Goal: Transaction & Acquisition: Purchase product/service

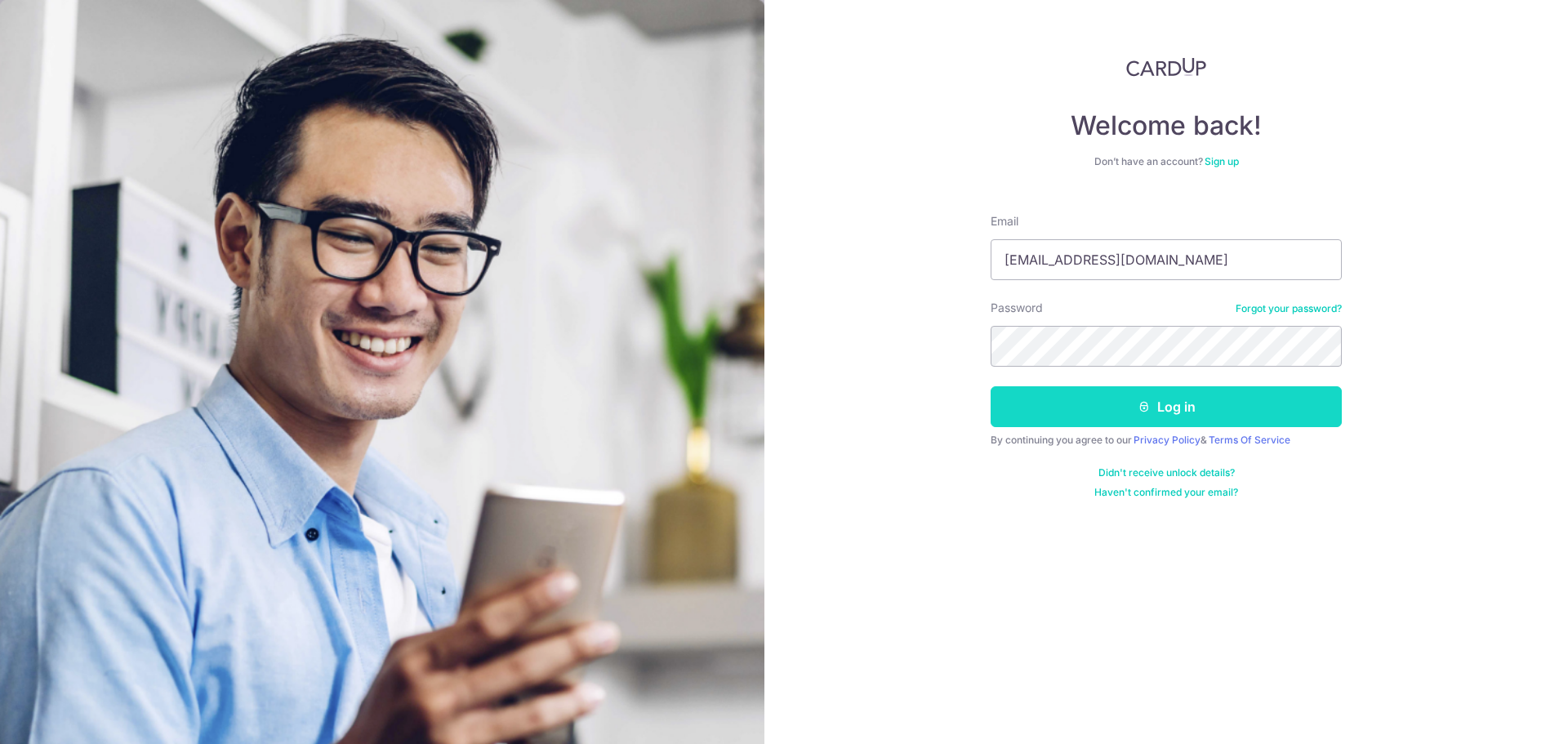
click at [1123, 399] on button "Log in" at bounding box center [1166, 406] width 351 height 41
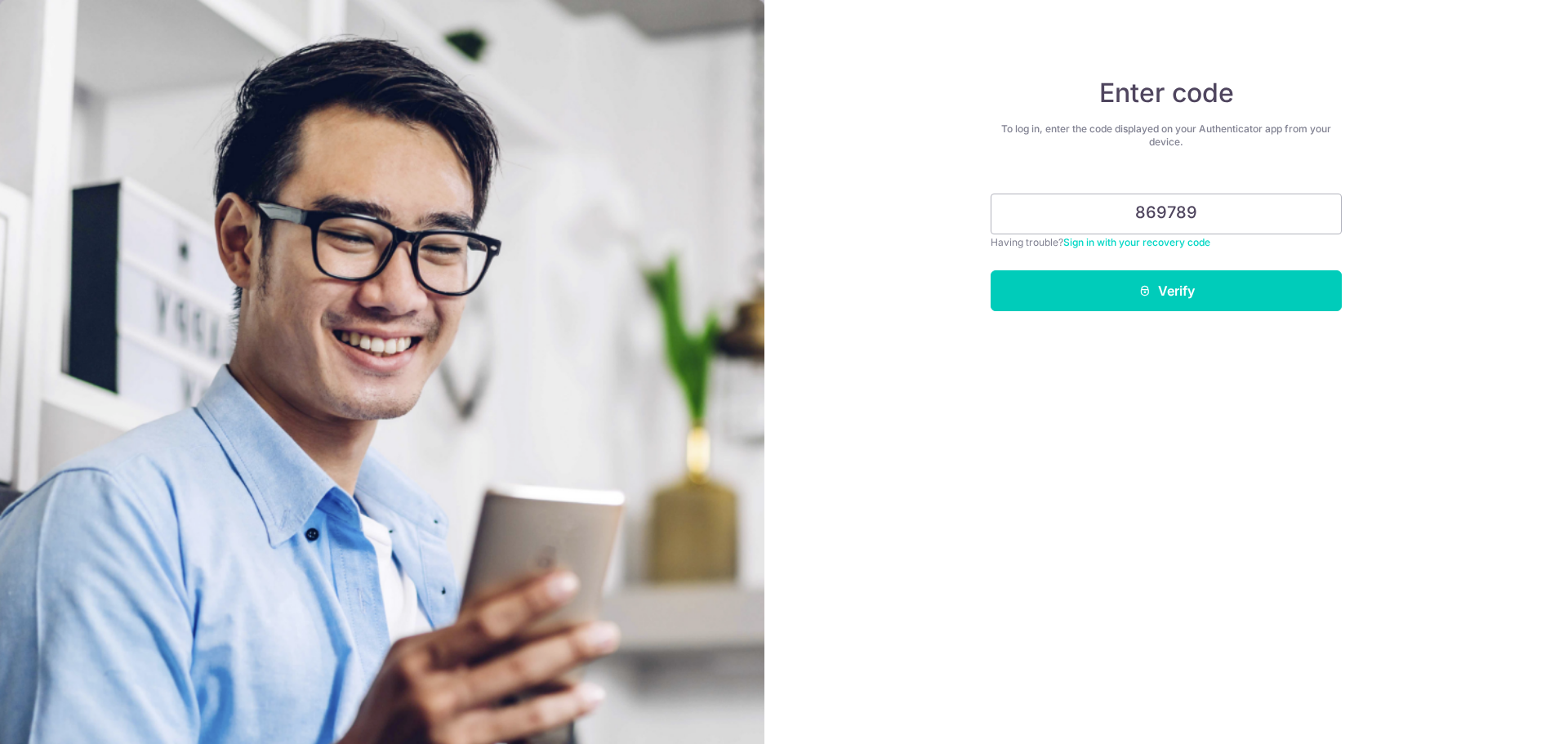
type input "869789"
click at [990, 270] on button "Verify" at bounding box center [1166, 290] width 351 height 41
click at [1095, 263] on form "869789 Having trouble? Sign in with your recovery code Verify" at bounding box center [1166, 246] width 351 height 130
click at [1092, 288] on button "Verify" at bounding box center [1166, 290] width 351 height 41
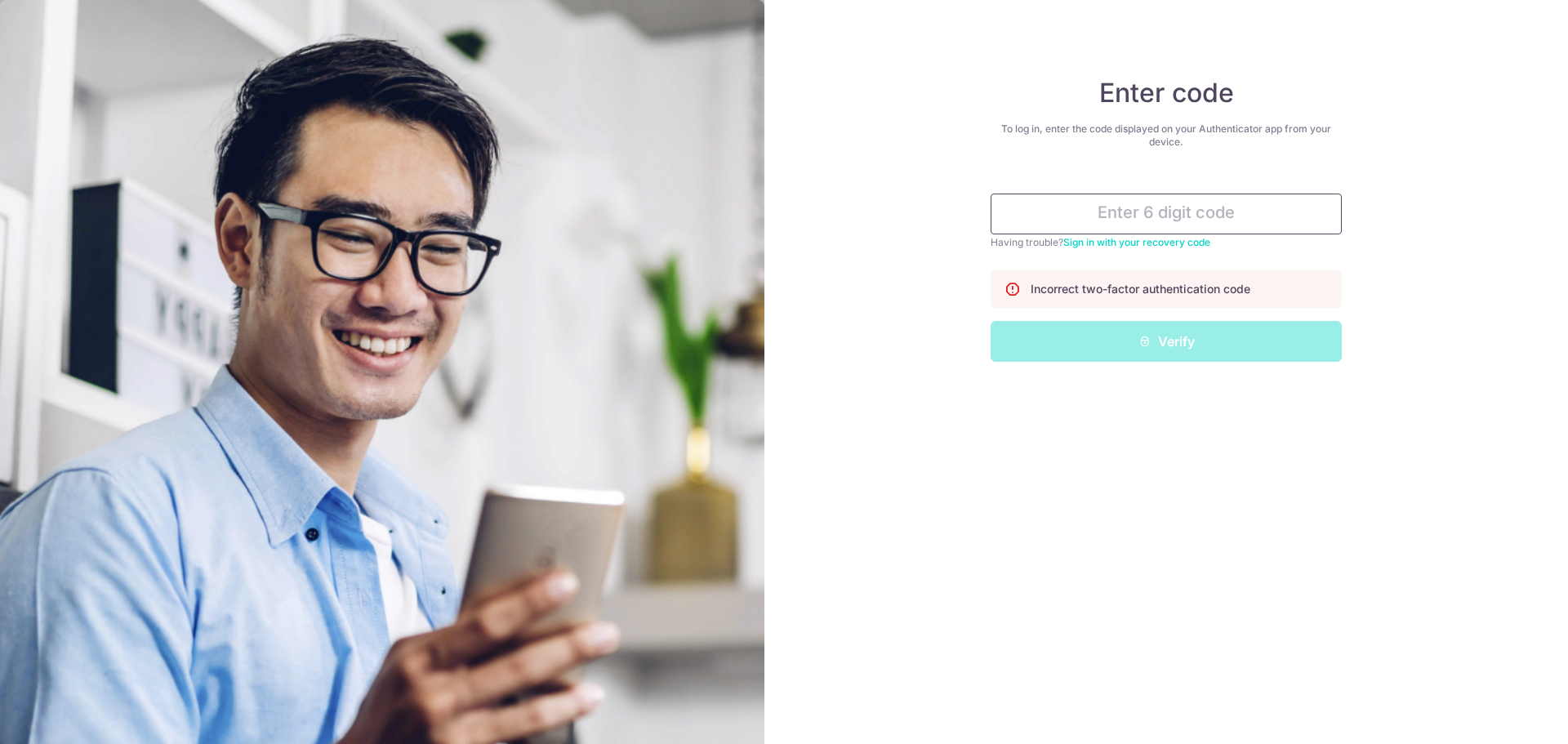
click at [1124, 219] on input "text" at bounding box center [1166, 213] width 351 height 41
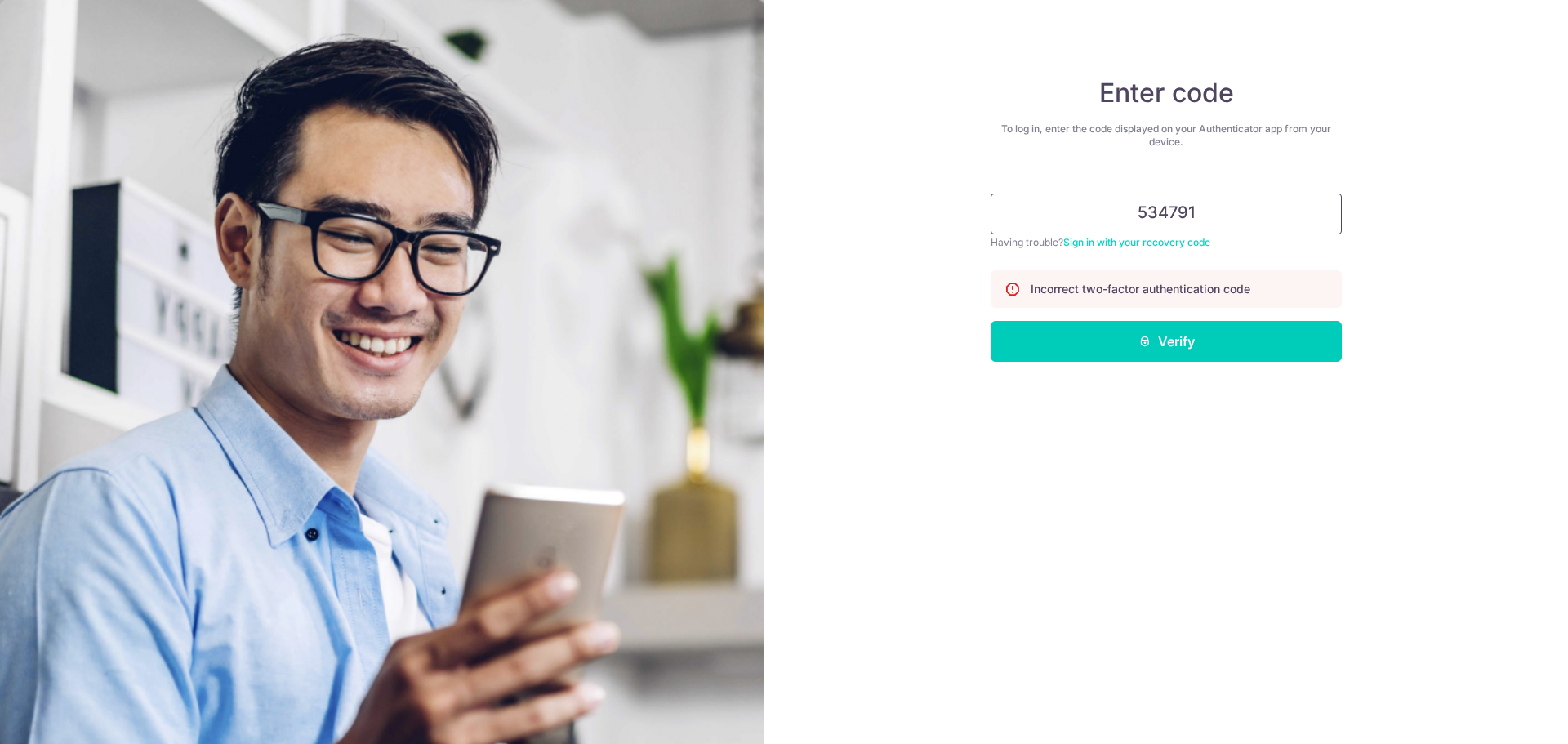
type input "534791"
click at [990, 321] on button "Verify" at bounding box center [1166, 340] width 351 height 41
click at [1144, 356] on button "Verify" at bounding box center [1166, 340] width 351 height 41
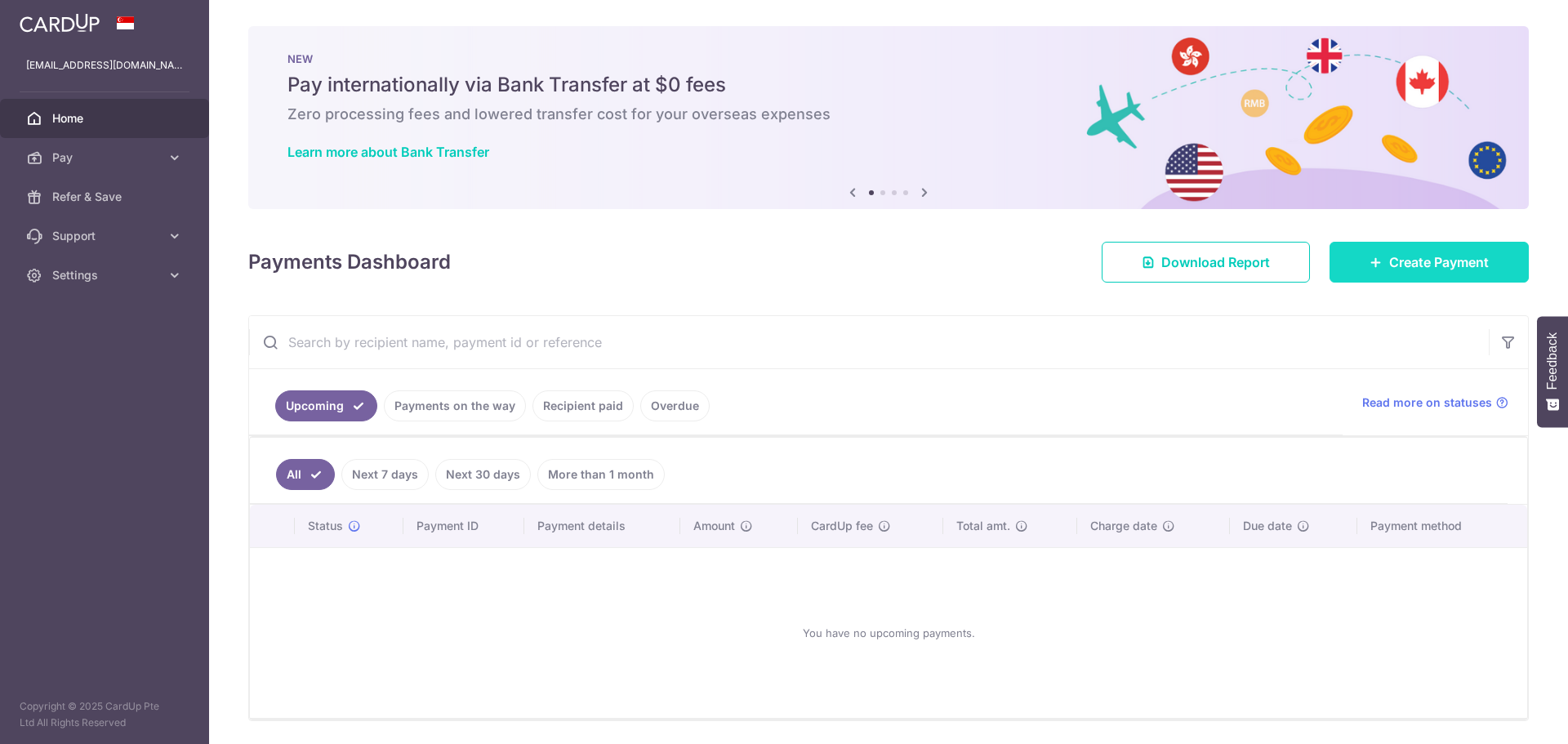
click at [1445, 262] on span "Create Payment" at bounding box center [1439, 262] width 100 height 20
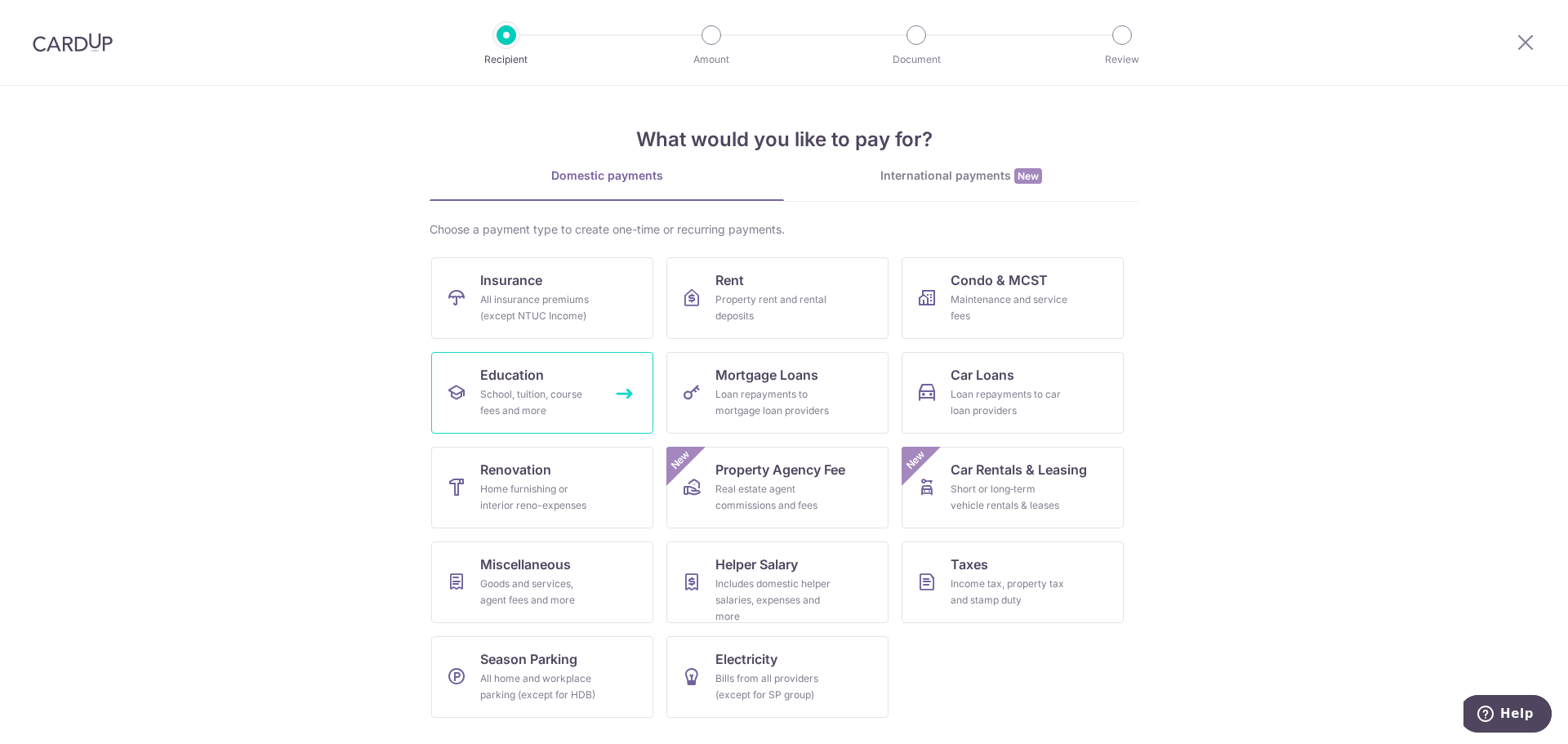
click at [579, 382] on link "Education School, tuition, course fees and more" at bounding box center [542, 393] width 223 height 82
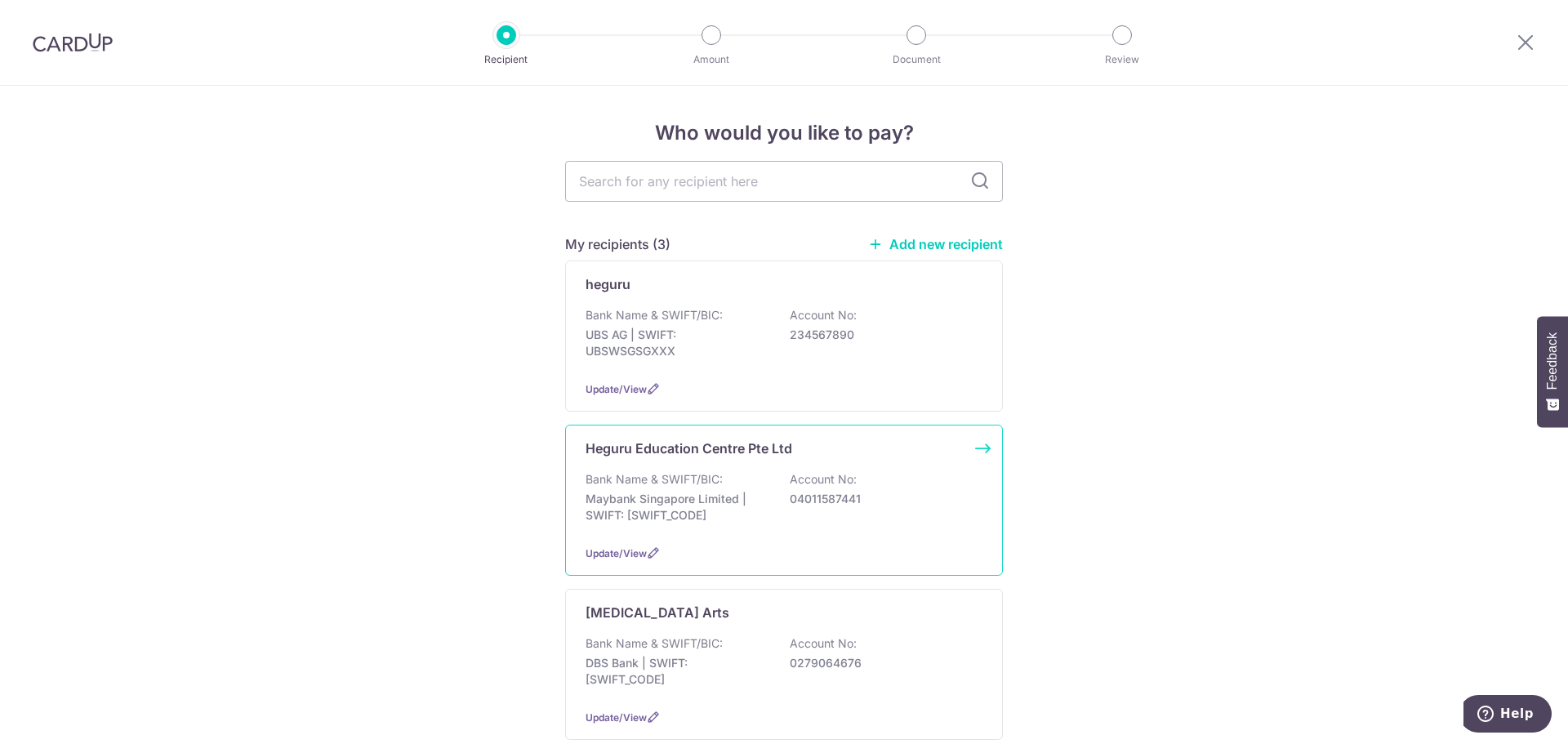
scroll to position [163, 0]
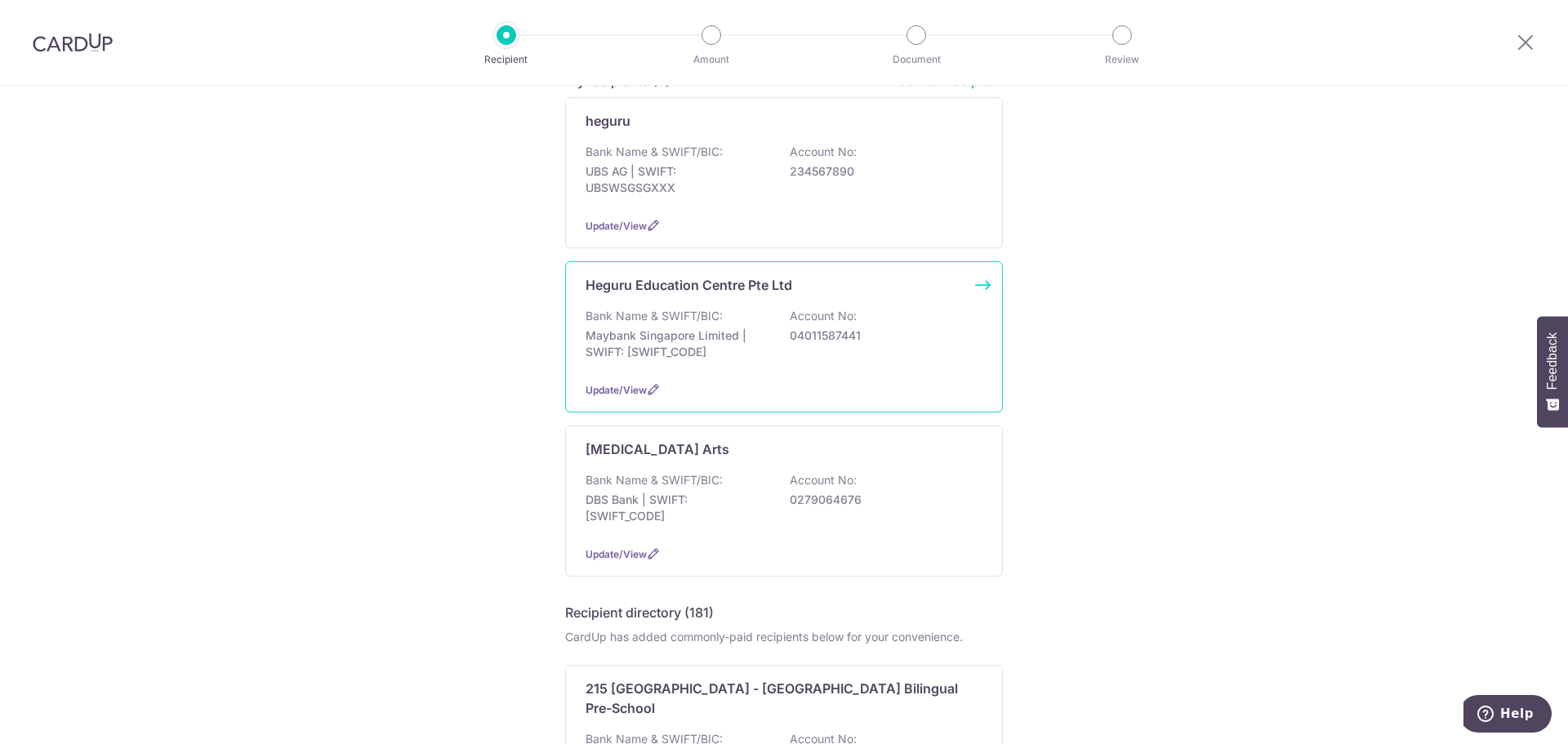
click at [737, 319] on div "Bank Name & SWIFT/BIC: Maybank Singapore Limited | SWIFT: MBBESGS2XXX Account N…" at bounding box center [784, 338] width 397 height 60
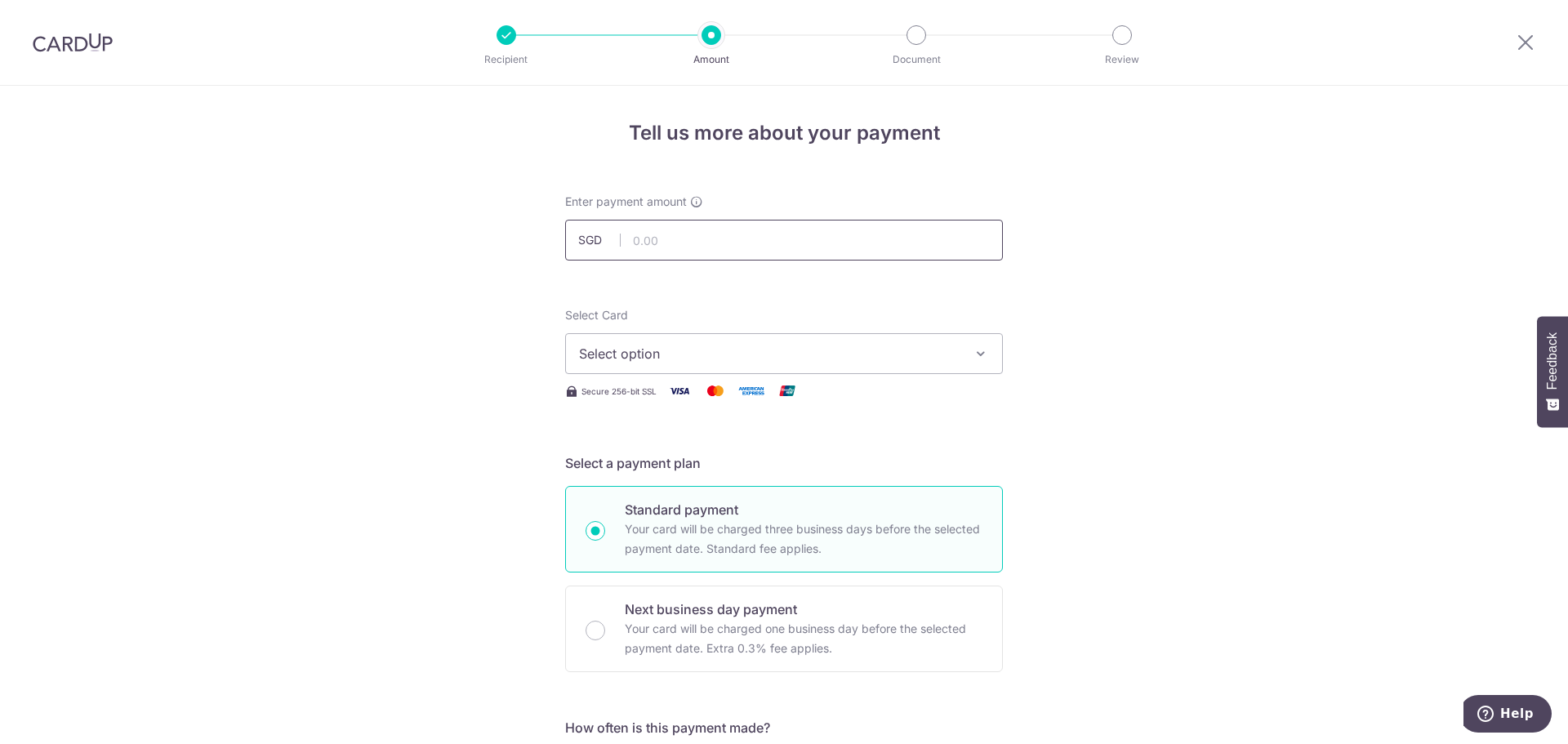
click at [692, 241] on input "text" at bounding box center [784, 240] width 438 height 41
type input "7"
type input "670.00"
click at [978, 353] on icon "button" at bounding box center [980, 353] width 16 height 16
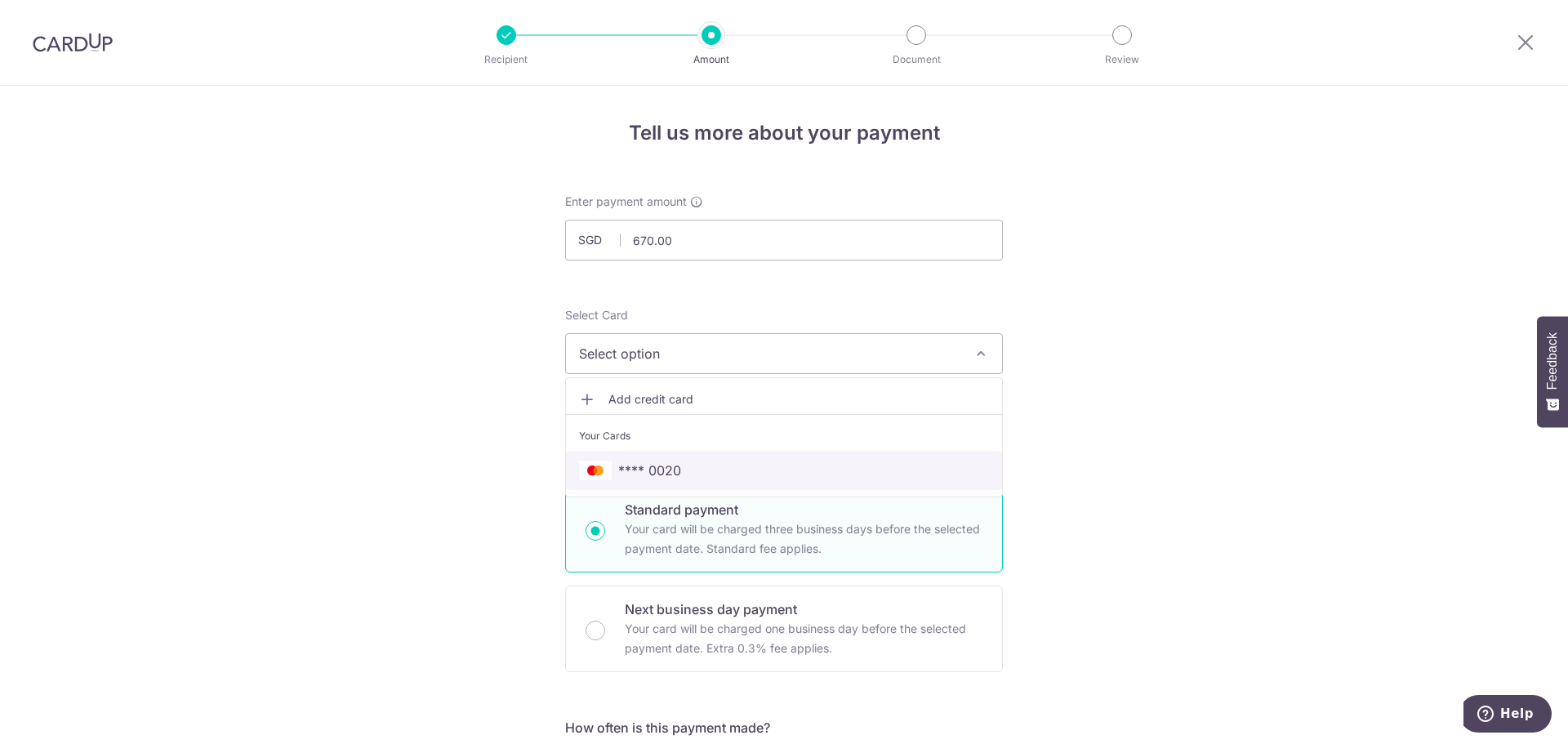
click at [772, 467] on span "**** 0020" at bounding box center [784, 470] width 410 height 20
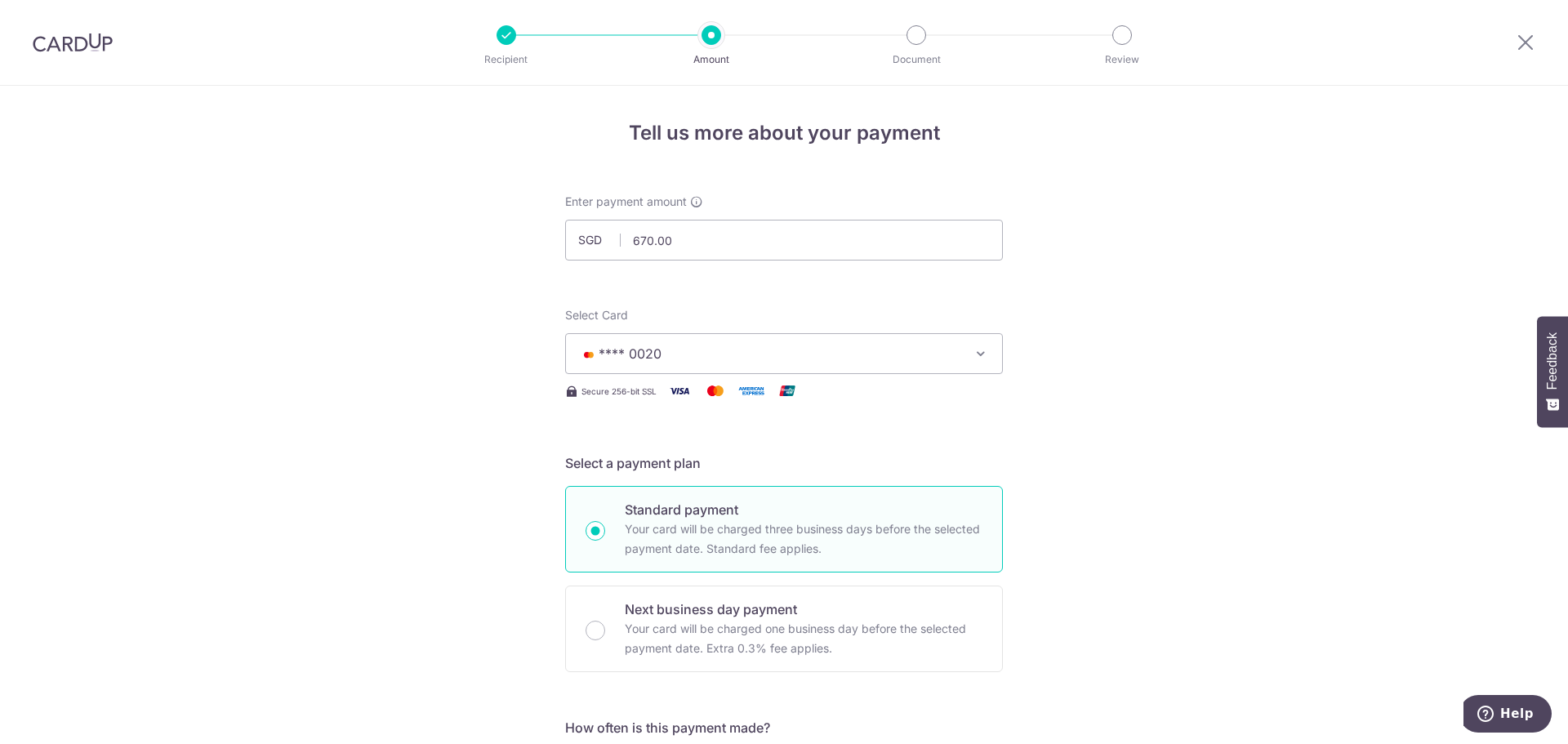
scroll to position [327, 0]
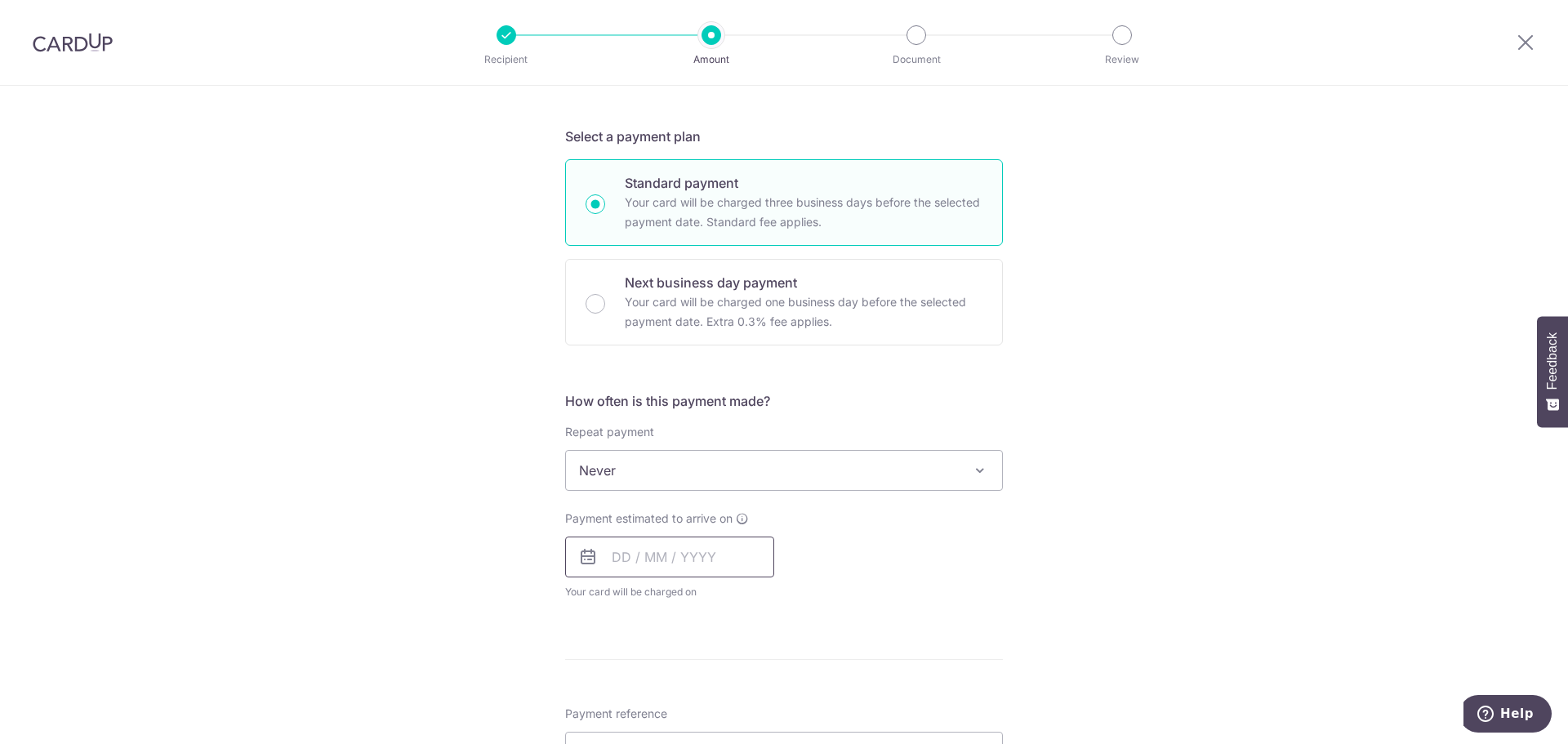
click at [694, 555] on input "text" at bounding box center [670, 556] width 209 height 41
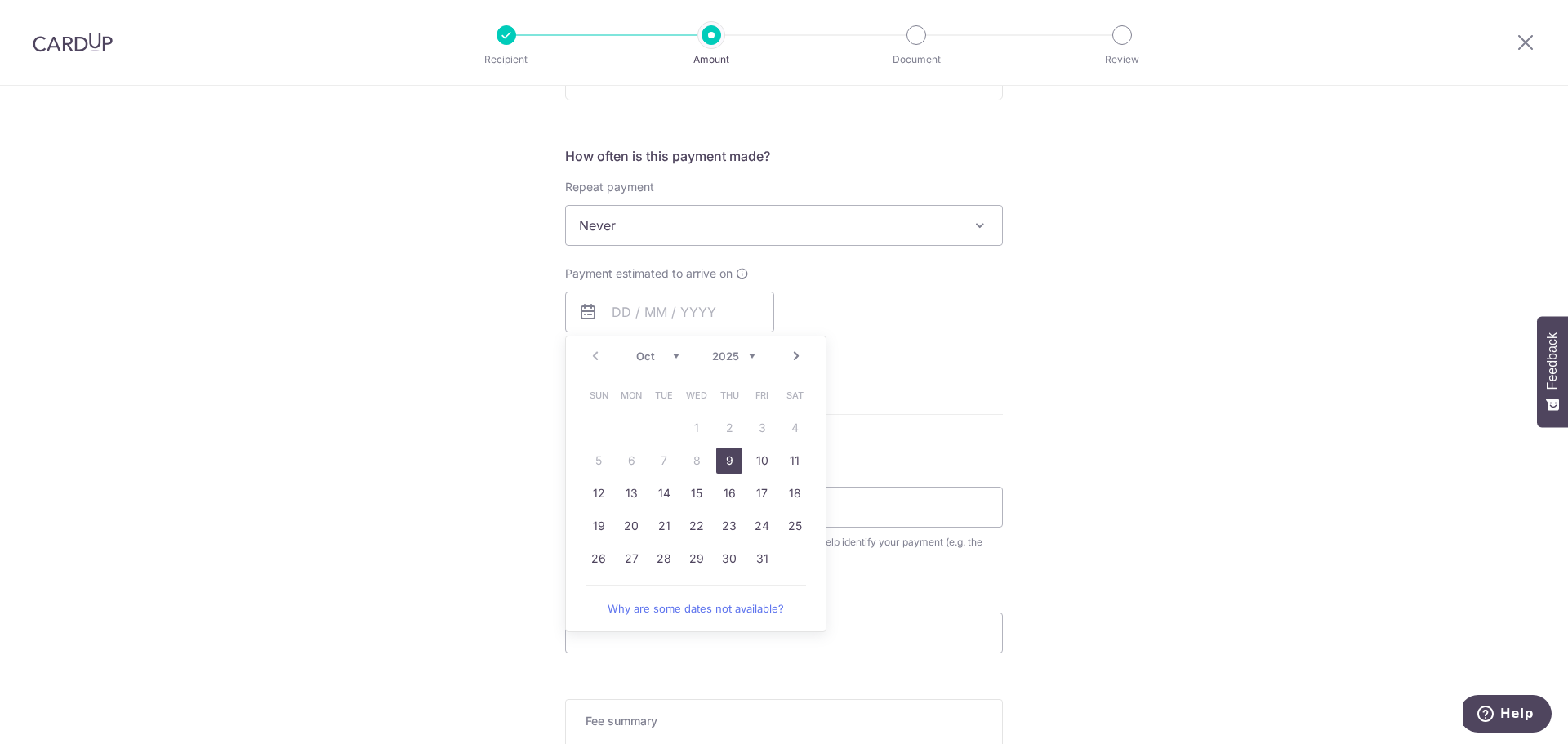
click at [725, 464] on link "9" at bounding box center [729, 460] width 26 height 26
type input "[DATE]"
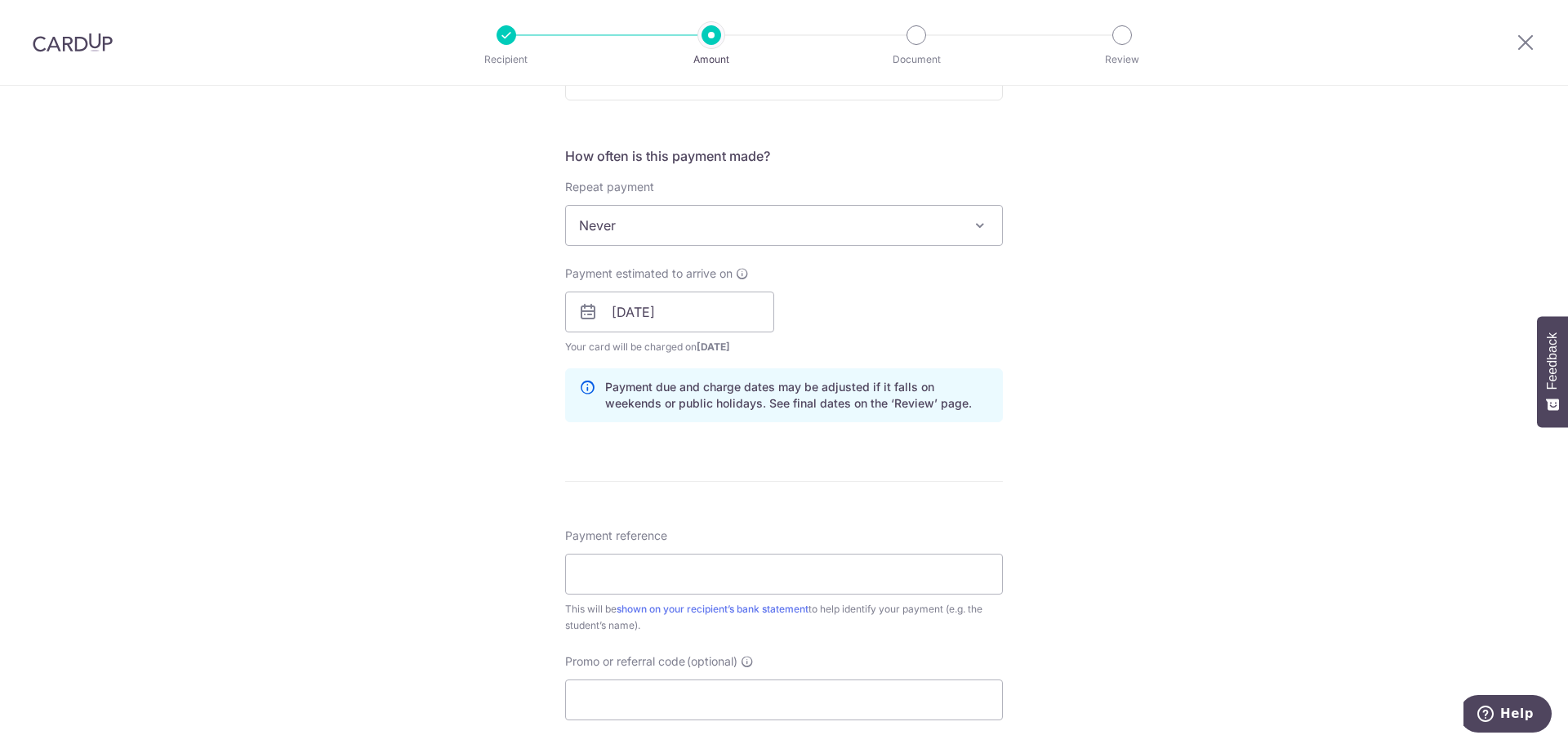
click at [1086, 388] on div "Tell us more about your payment Enter payment amount SGD 670.00 670.00 Select C…" at bounding box center [784, 286] width 1568 height 1544
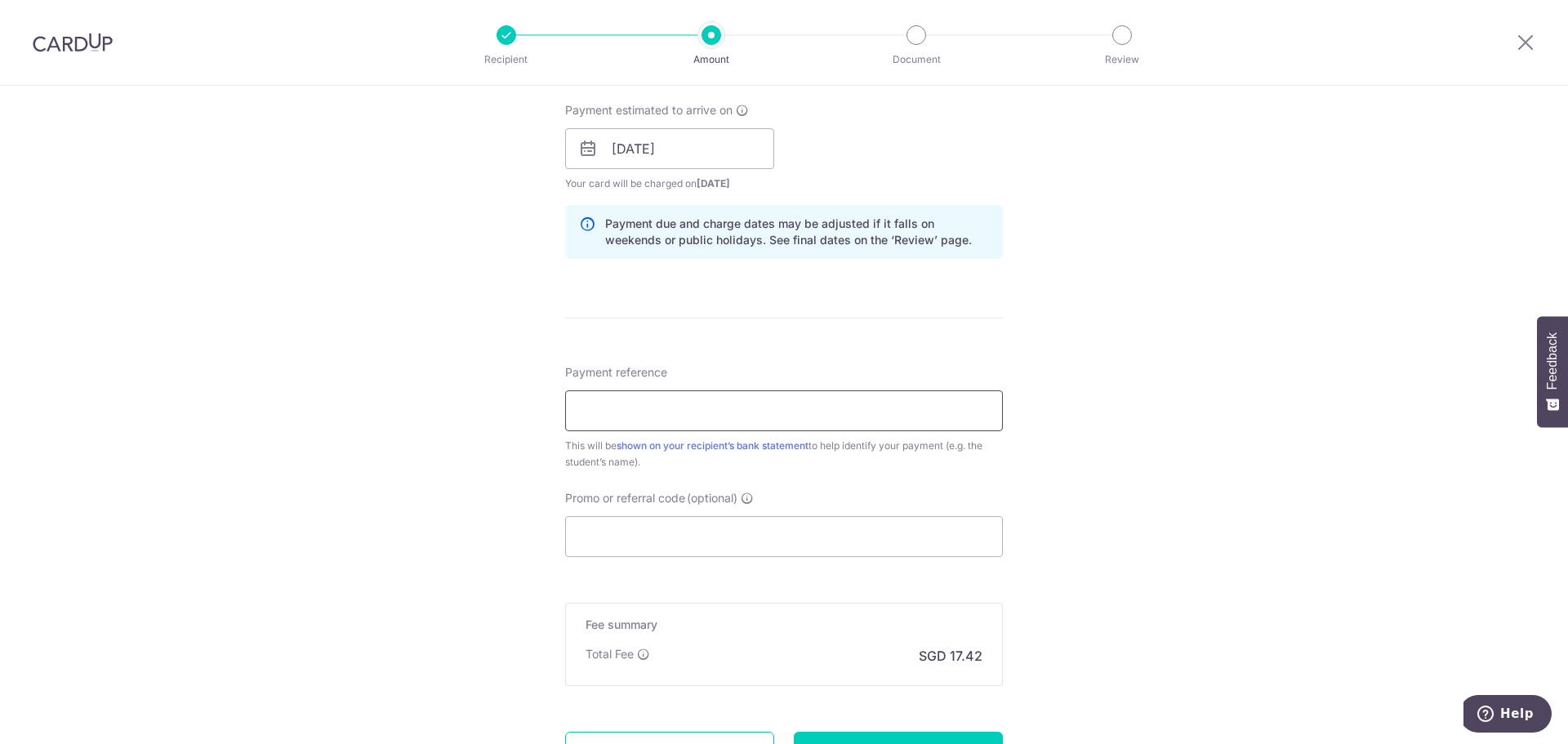
click at [670, 424] on input "Payment reference" at bounding box center [784, 410] width 438 height 41
type input "NATANIEL NG ZI RUI"
click at [770, 541] on input "Promo or referral code (optional)" at bounding box center [784, 536] width 438 height 41
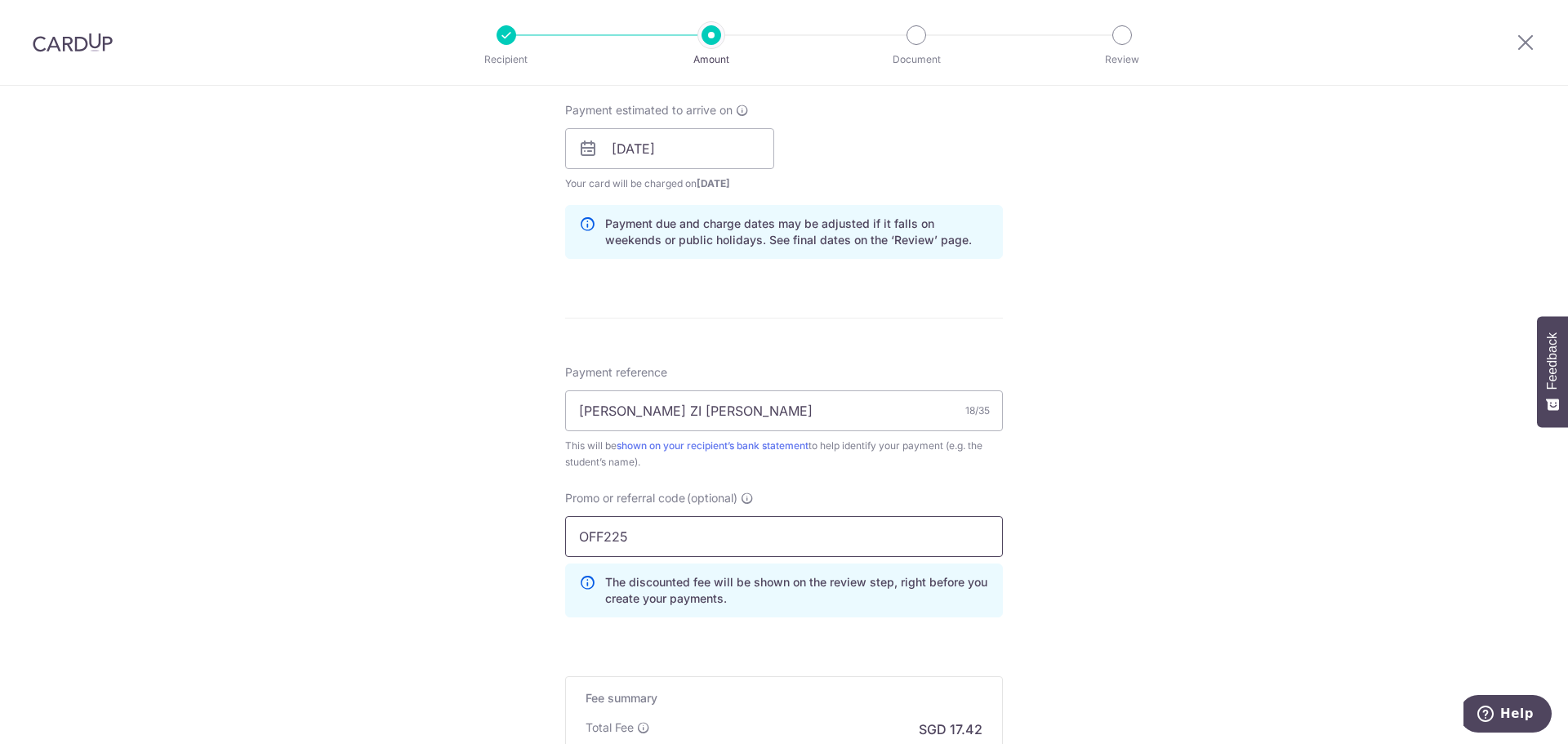
scroll to position [959, 0]
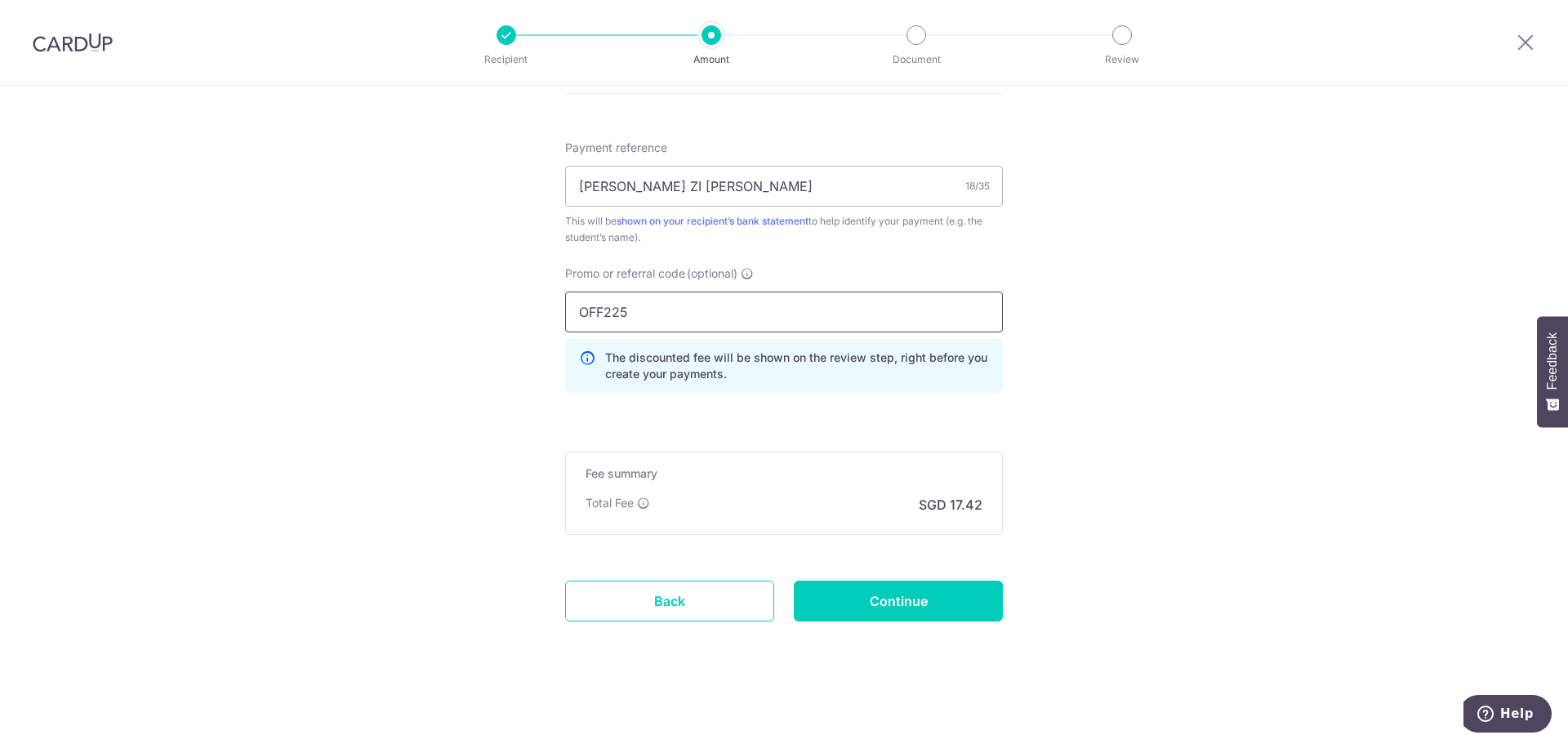
type input "OFF225"
click at [860, 595] on input "Continue" at bounding box center [898, 600] width 209 height 41
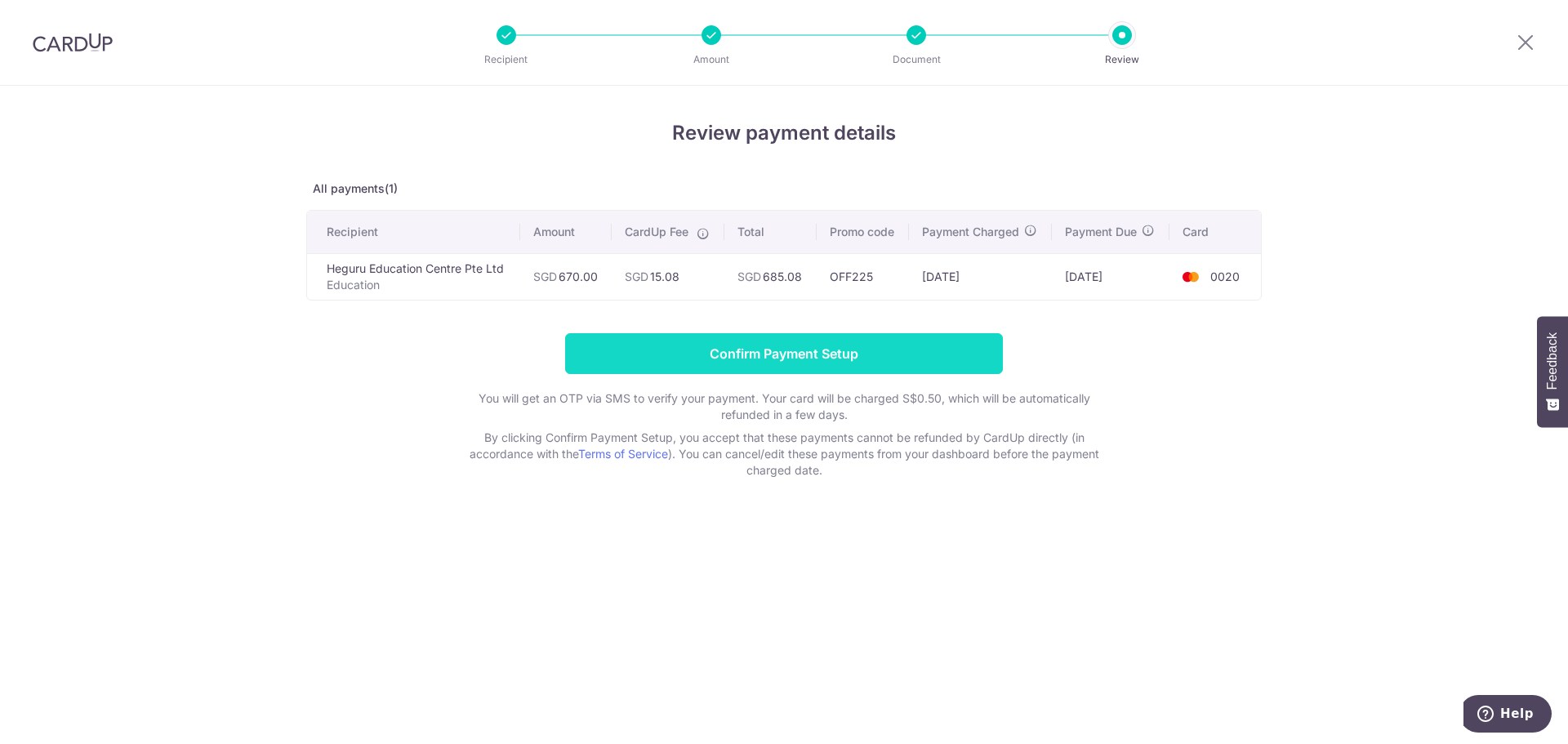
click at [821, 353] on input "Confirm Payment Setup" at bounding box center [784, 353] width 438 height 41
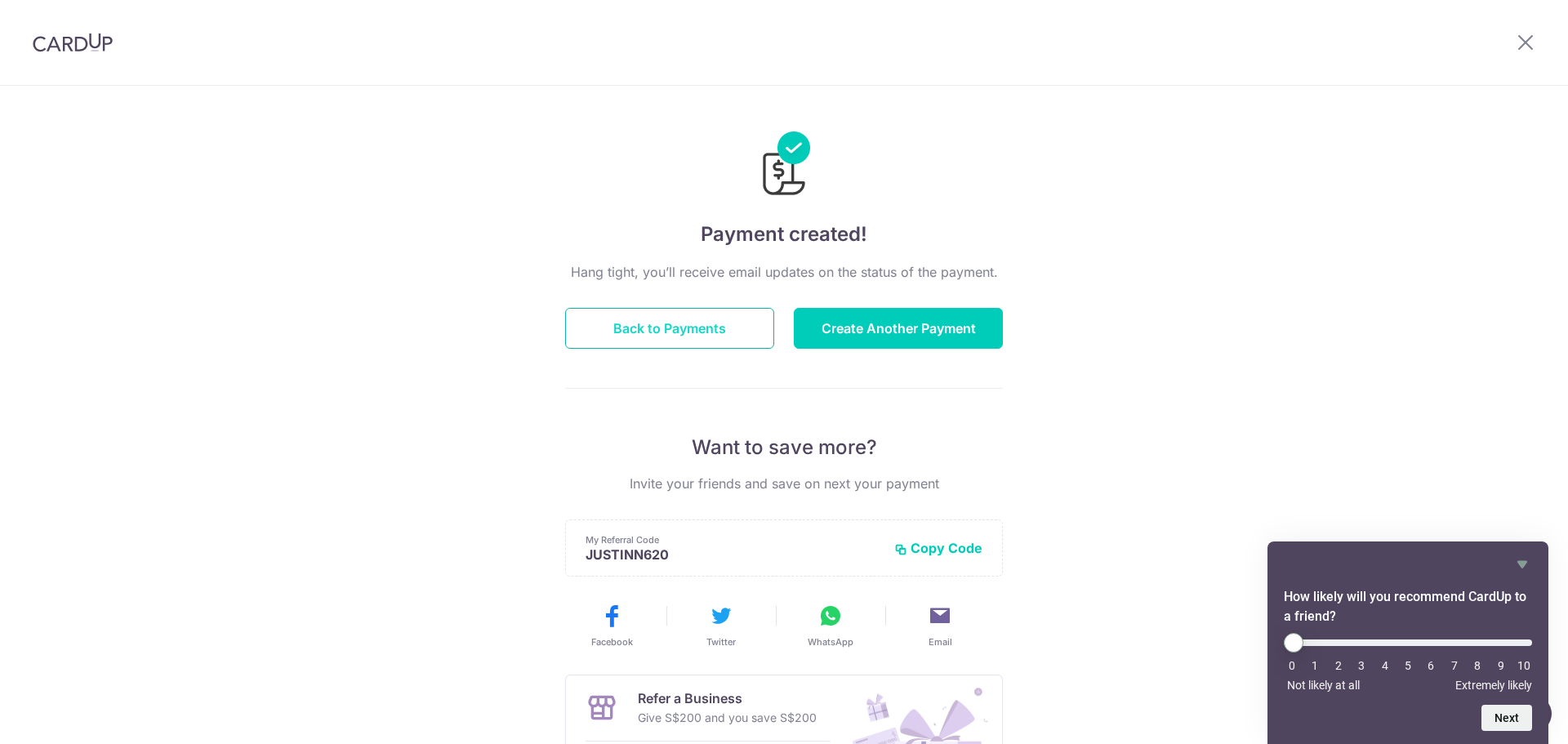
click at [643, 323] on button "Back to Payments" at bounding box center [670, 328] width 209 height 41
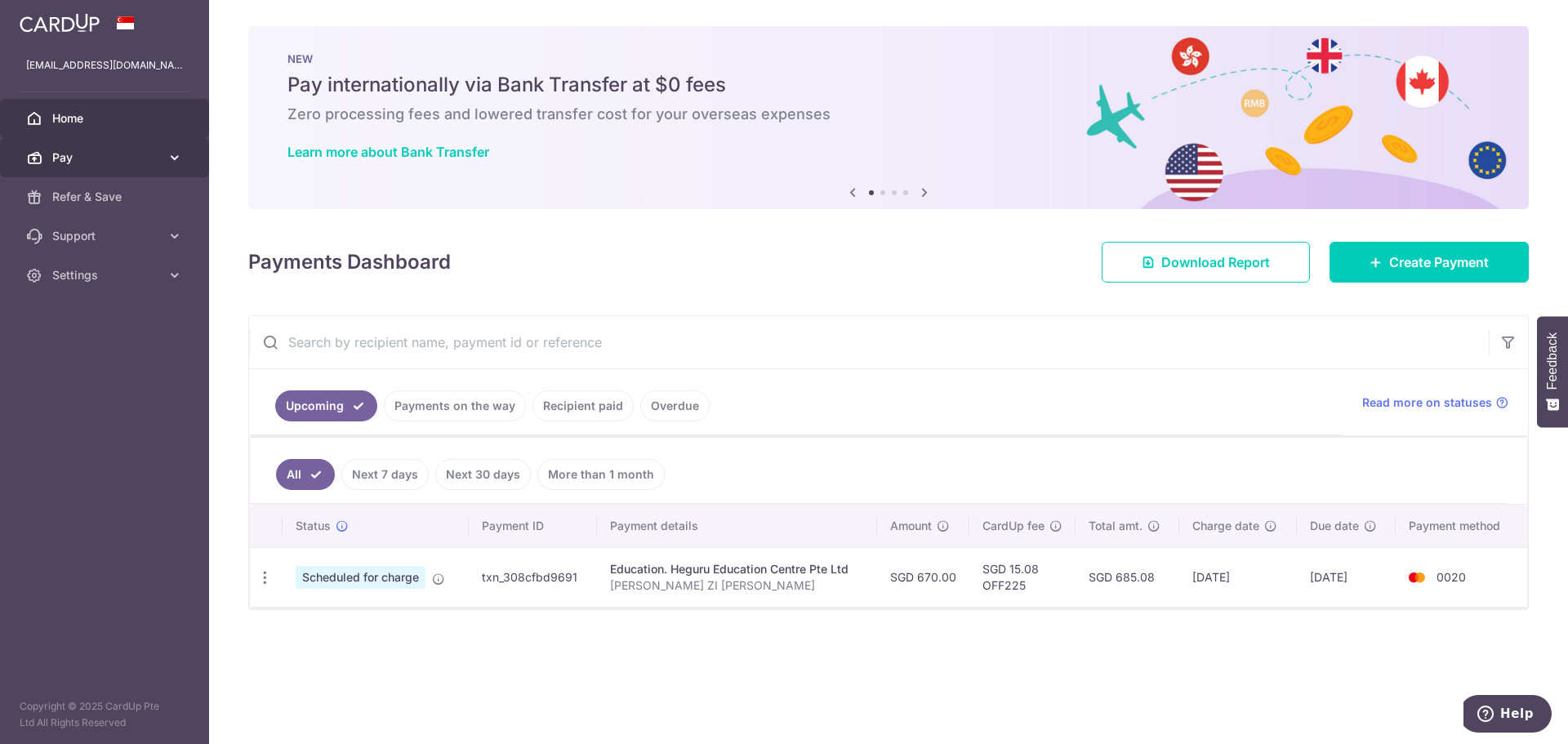
click at [84, 162] on span "Pay" at bounding box center [106, 158] width 108 height 16
click at [577, 411] on link "Recipient paid" at bounding box center [583, 405] width 101 height 31
